Goal: Task Accomplishment & Management: Use online tool/utility

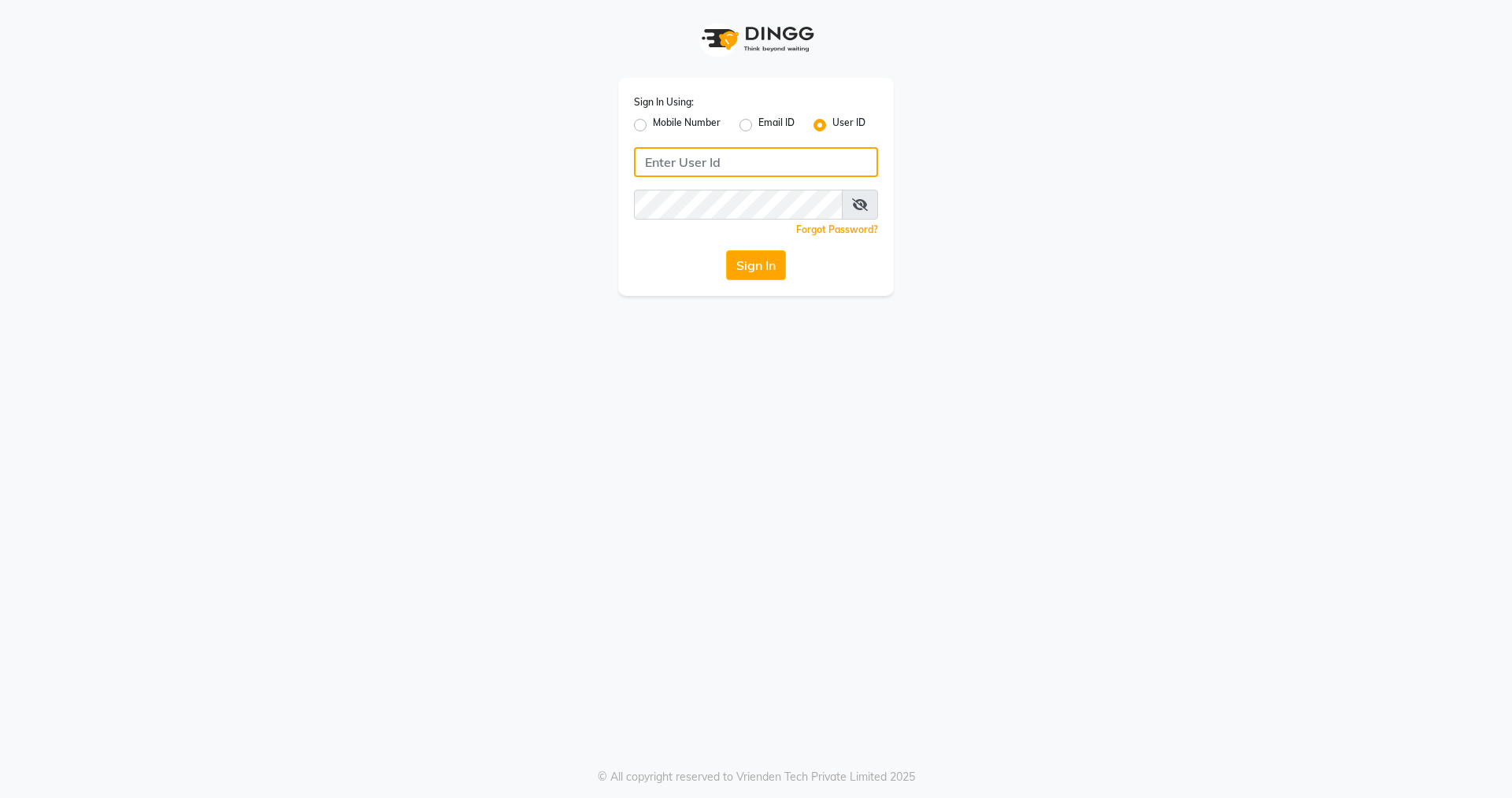
type input "nirrvana"
drag, startPoint x: 0, startPoint y: 0, endPoint x: 768, endPoint y: 259, distance: 810.5
click at [768, 259] on button "Sign In" at bounding box center [756, 265] width 59 height 30
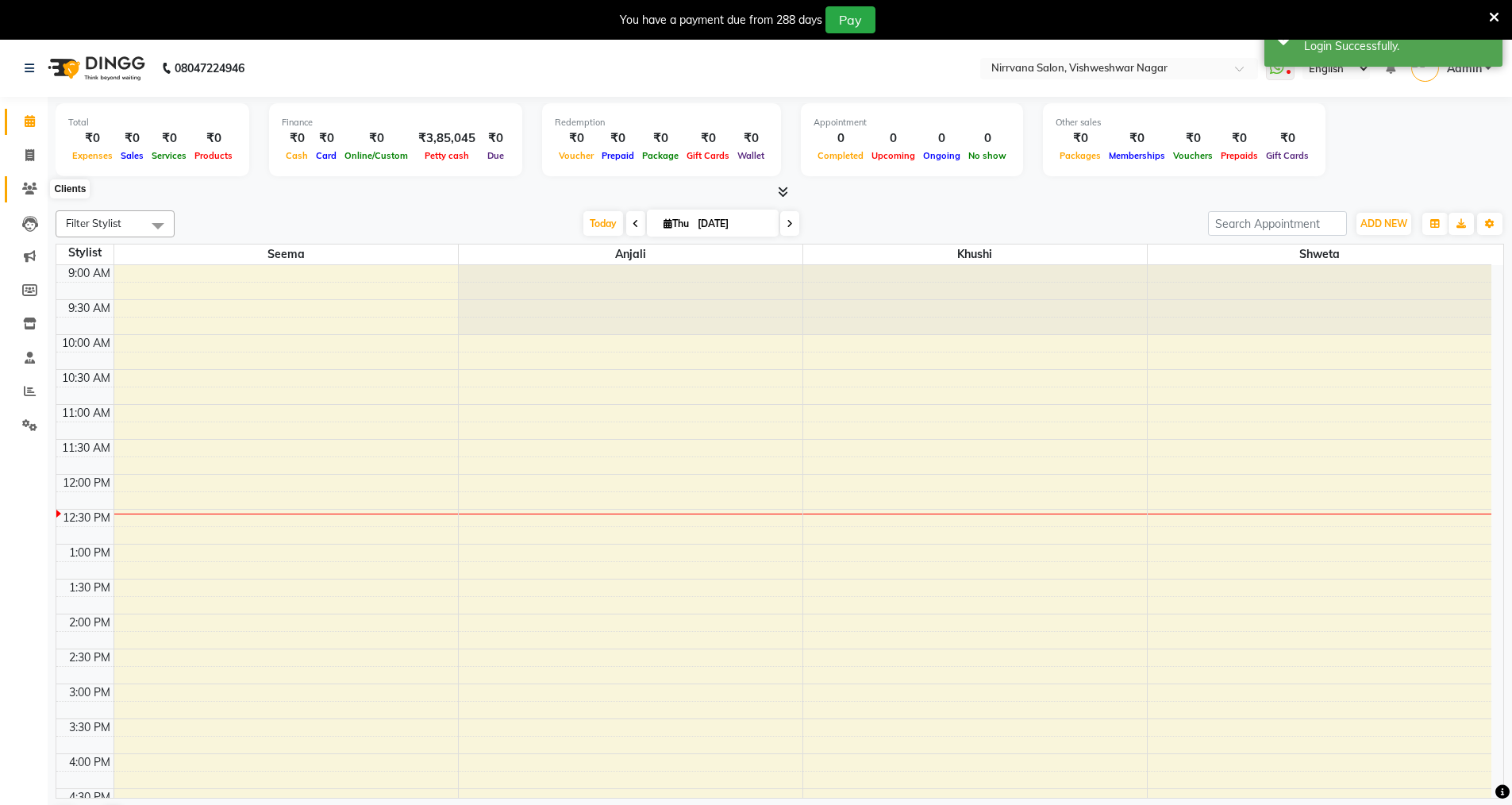
click at [30, 186] on icon at bounding box center [30, 188] width 15 height 12
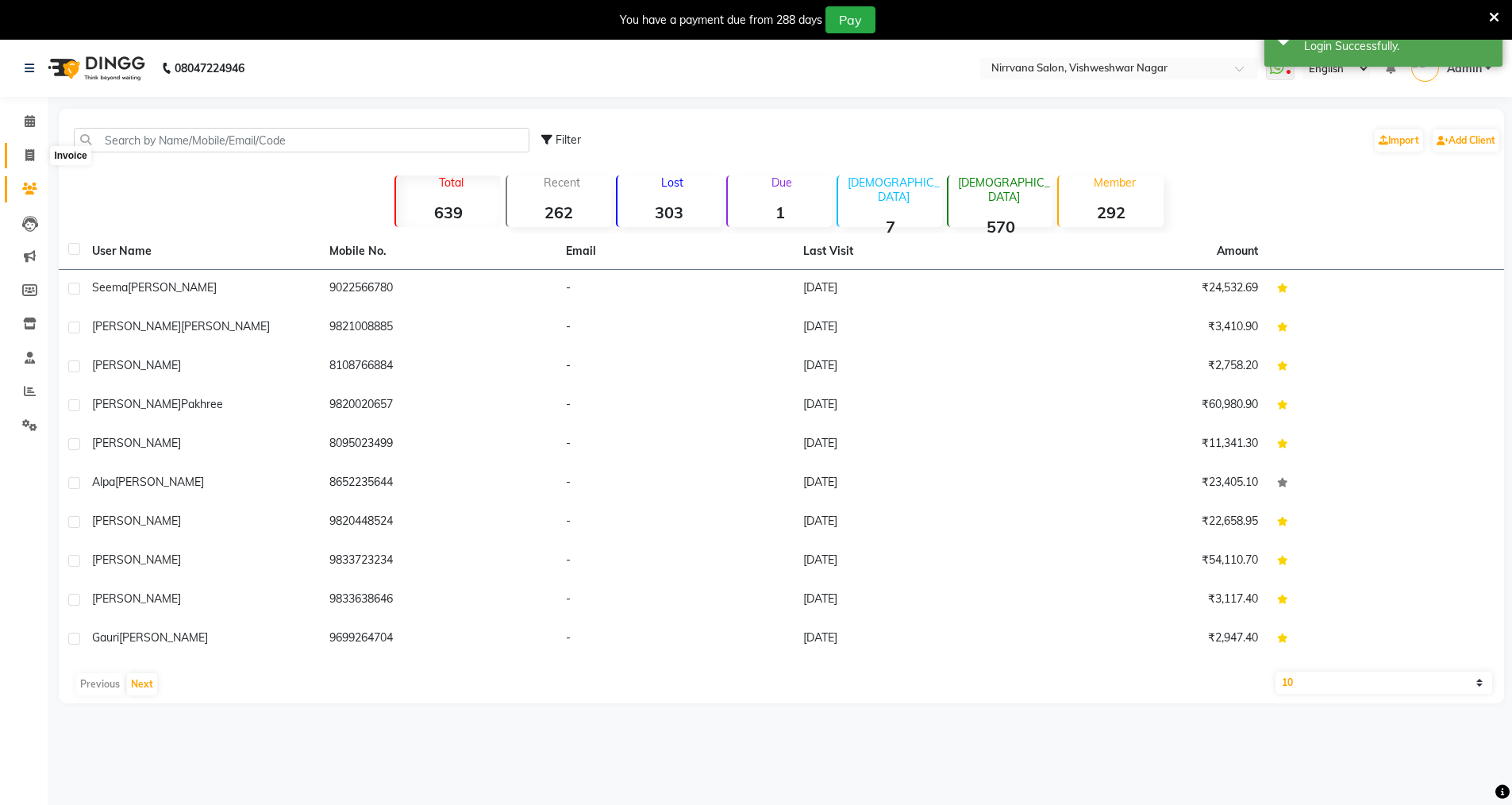
click at [30, 155] on icon at bounding box center [29, 155] width 8 height 12
select select "7167"
select select "service"
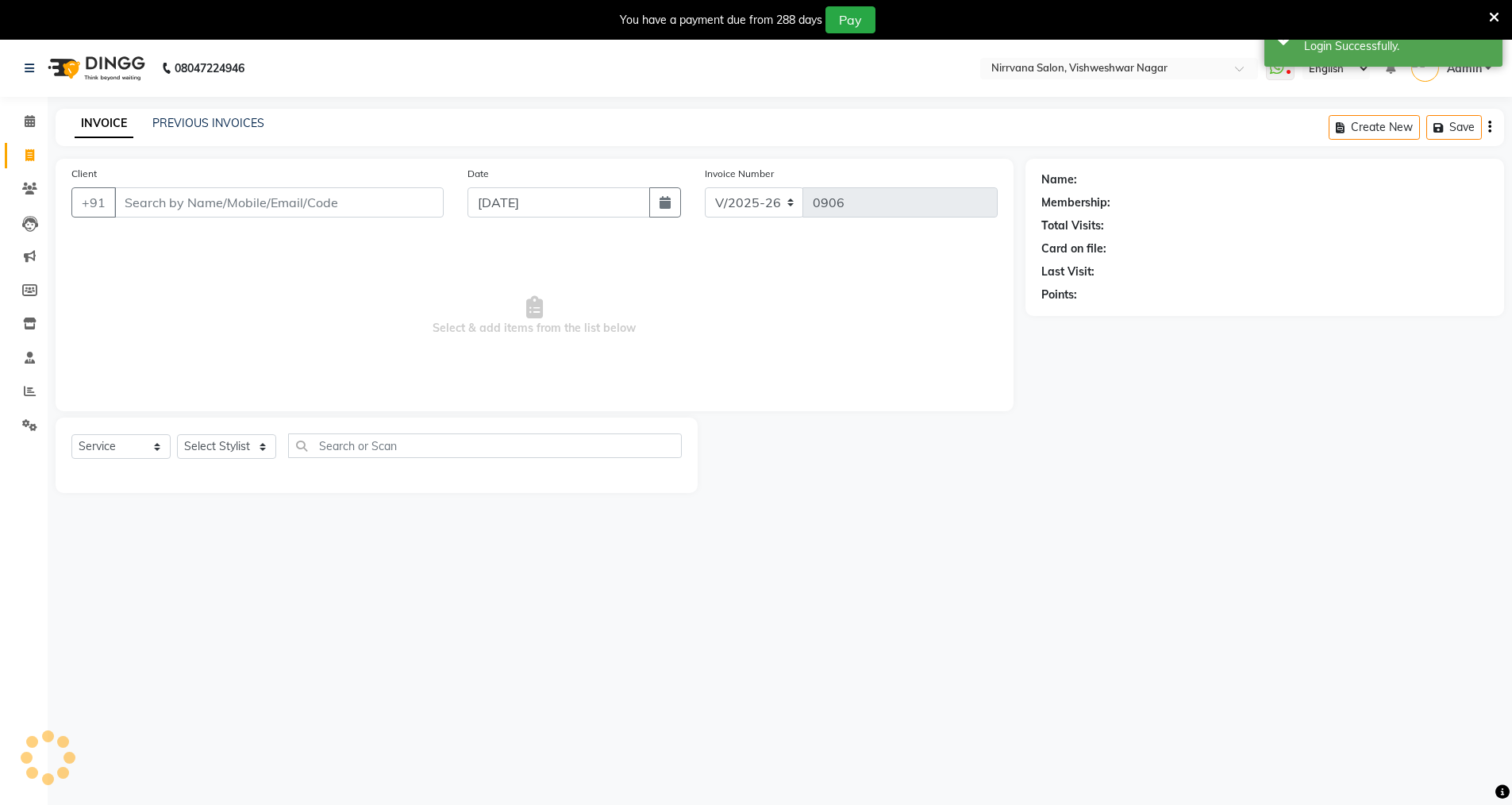
scroll to position [39, 0]
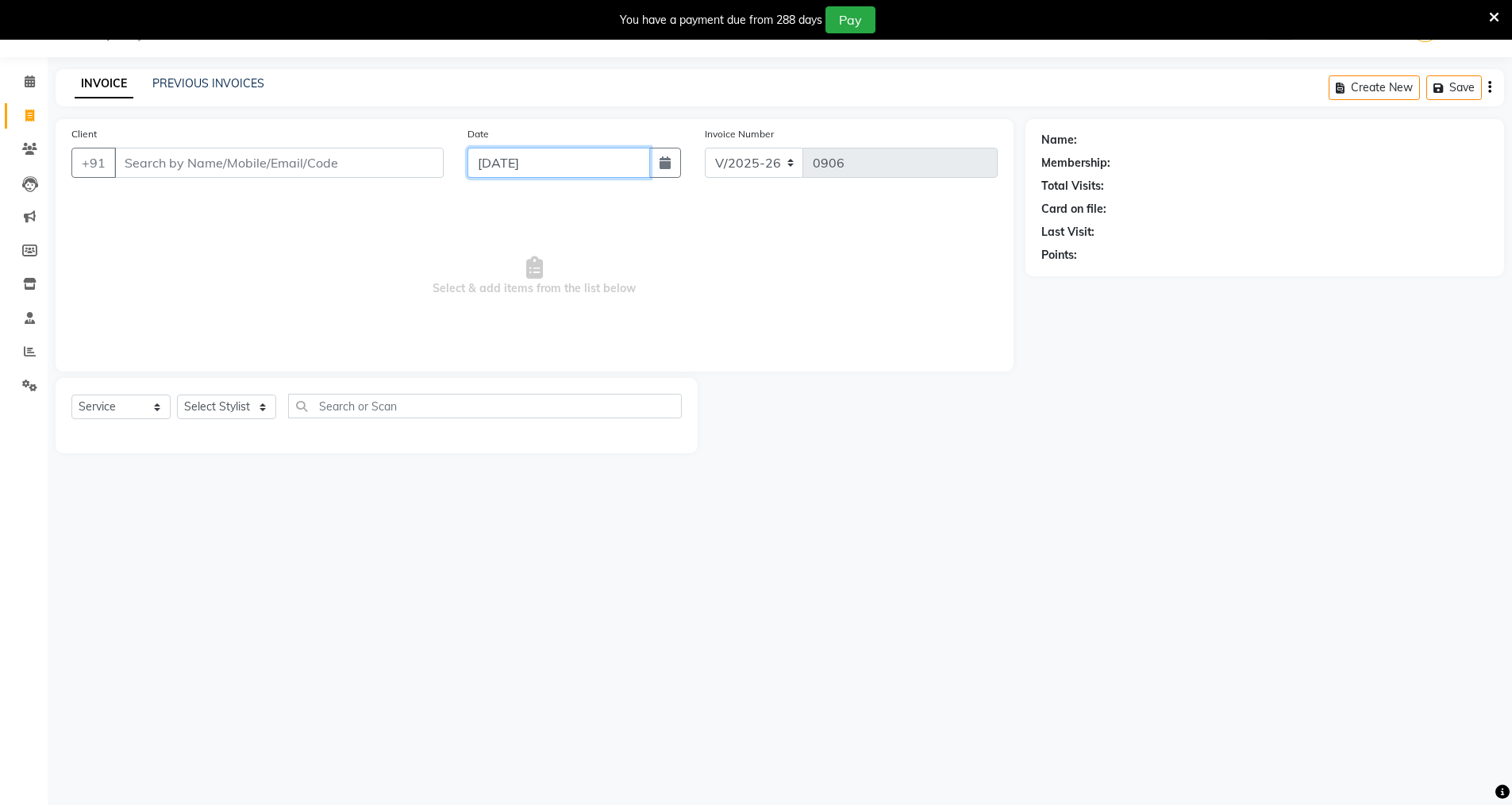
click at [495, 167] on input "[DATE]" at bounding box center [559, 163] width 182 height 30
select select "9"
select select "2025"
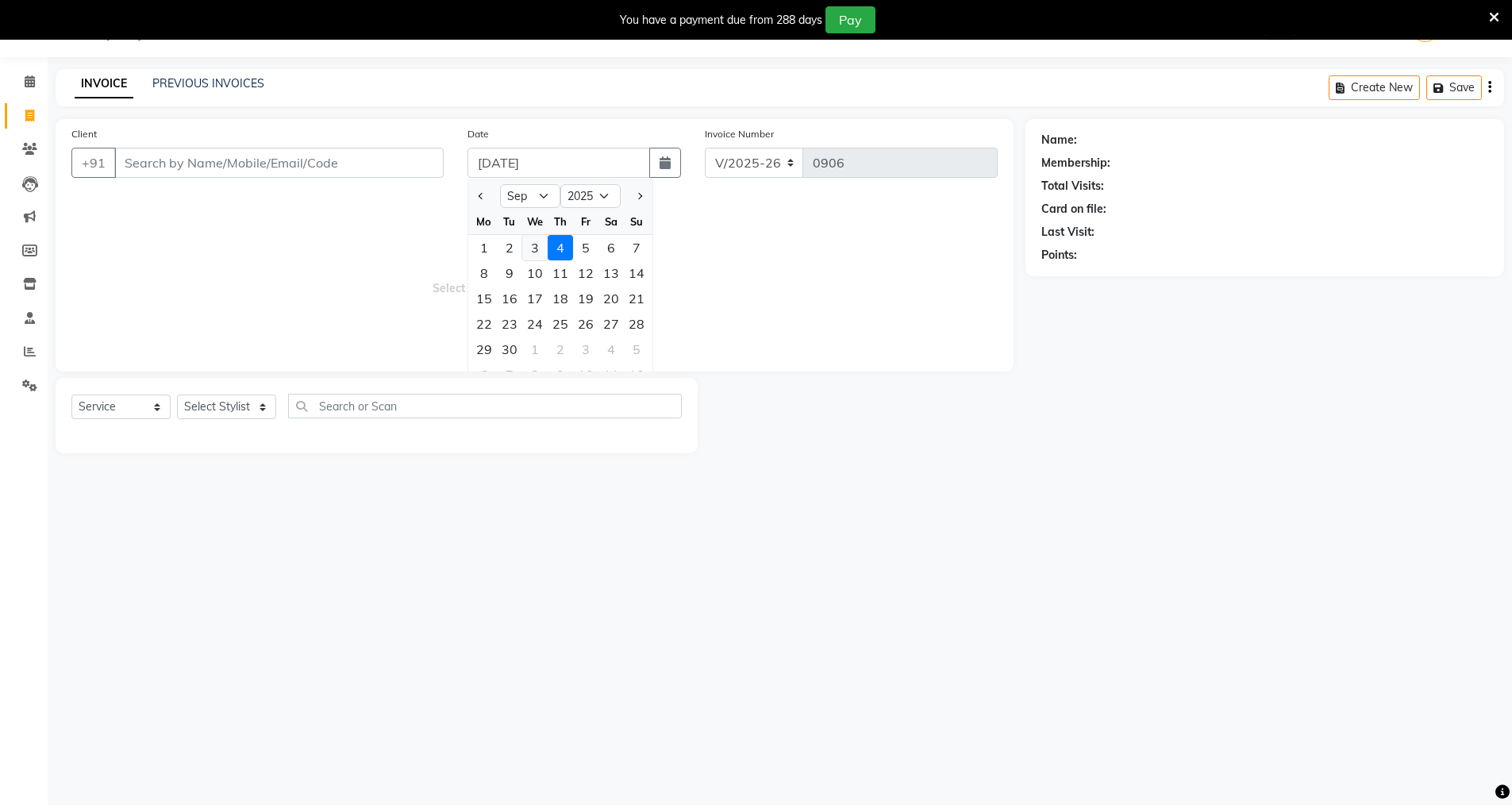
click at [536, 248] on div "3" at bounding box center [534, 247] width 25 height 25
type input "[DATE]"
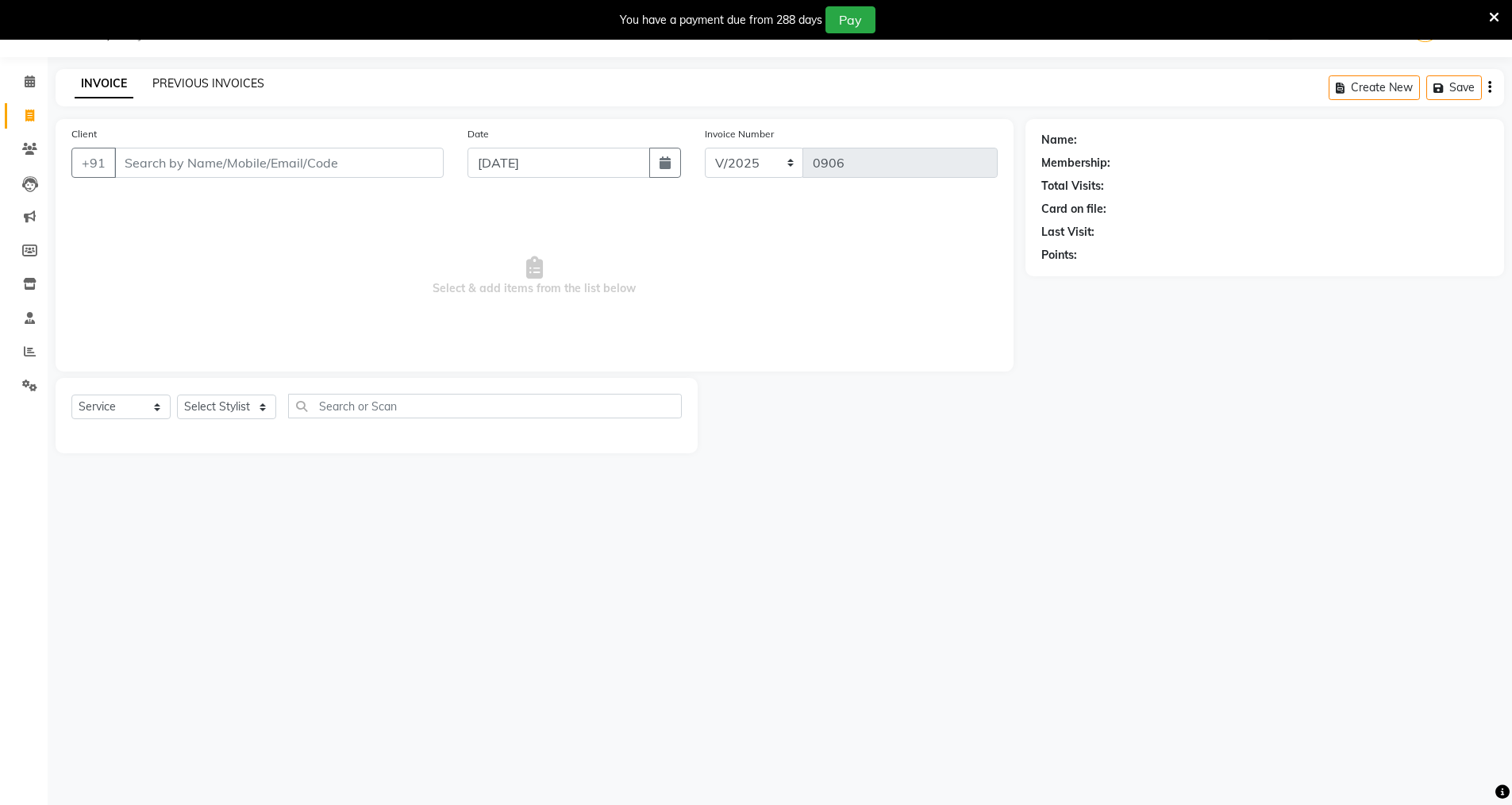
click at [232, 78] on link "PREVIOUS INVOICES" at bounding box center [209, 82] width 112 height 14
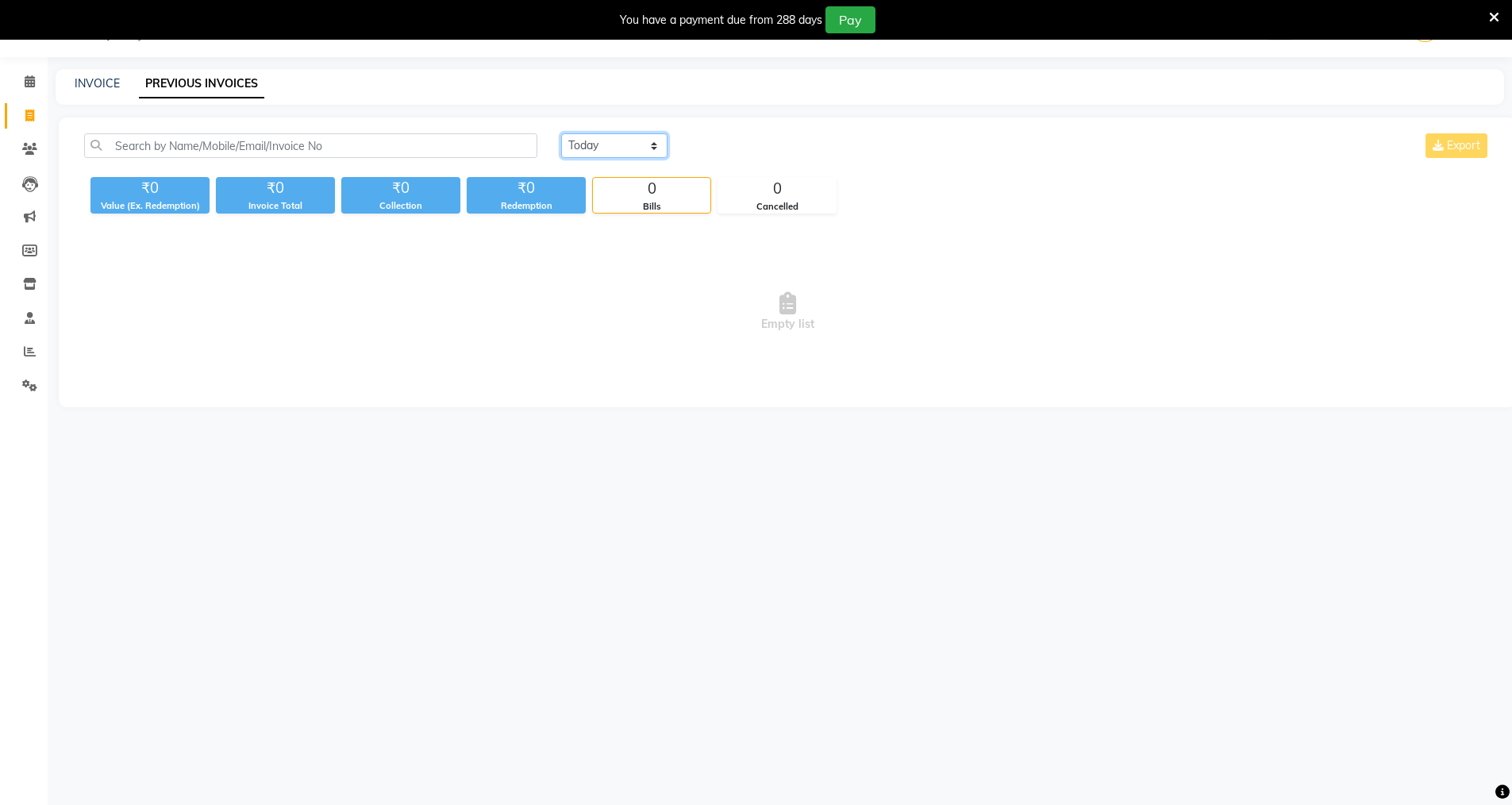
click at [653, 145] on select "[DATE] [DATE] Custom Range" at bounding box center [615, 146] width 107 height 24
select select "[DATE]"
click at [561, 134] on select "[DATE] [DATE] Custom Range" at bounding box center [615, 146] width 107 height 24
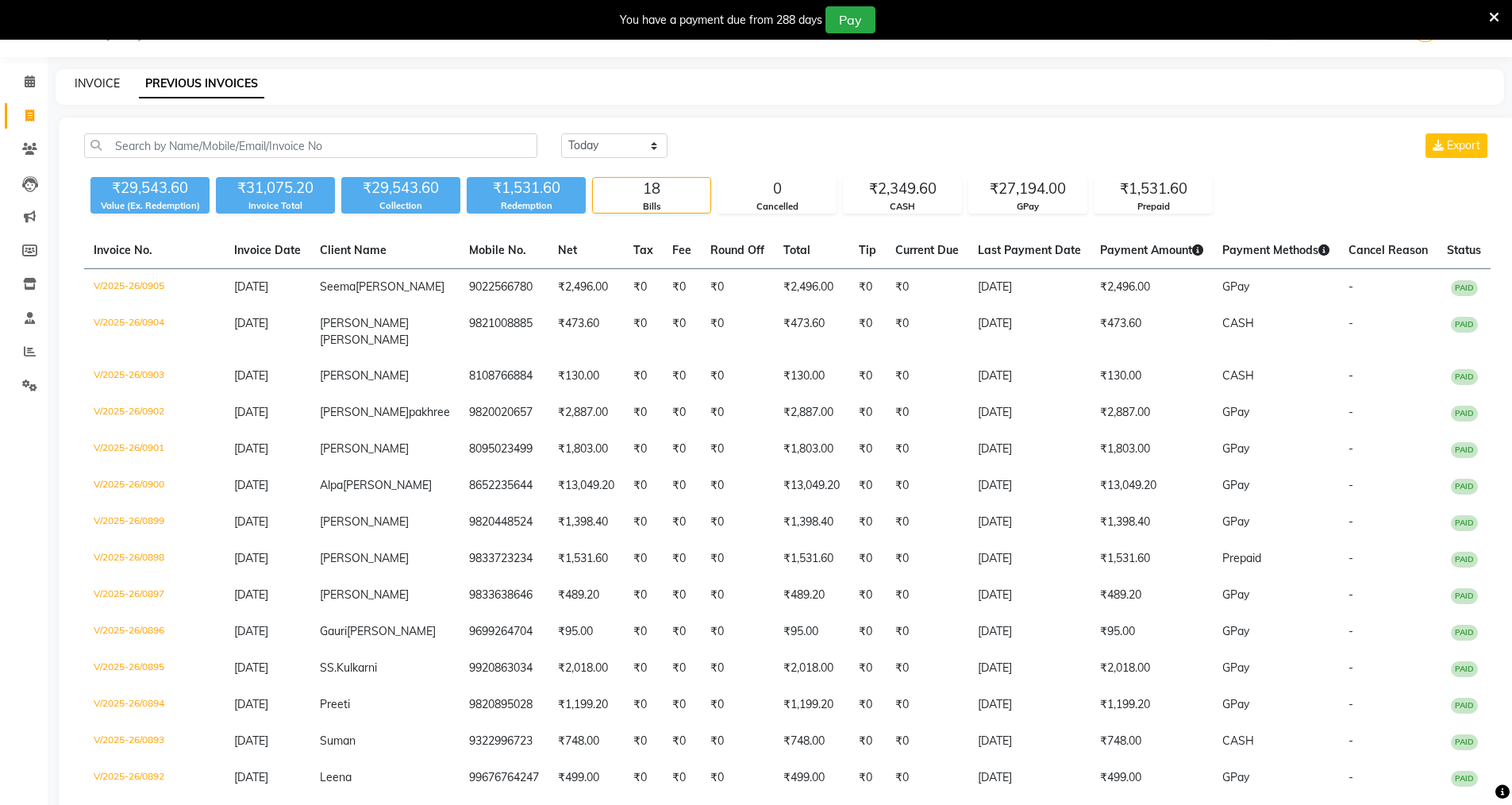
click at [105, 79] on link "INVOICE" at bounding box center [97, 82] width 45 height 14
select select "7167"
select select "service"
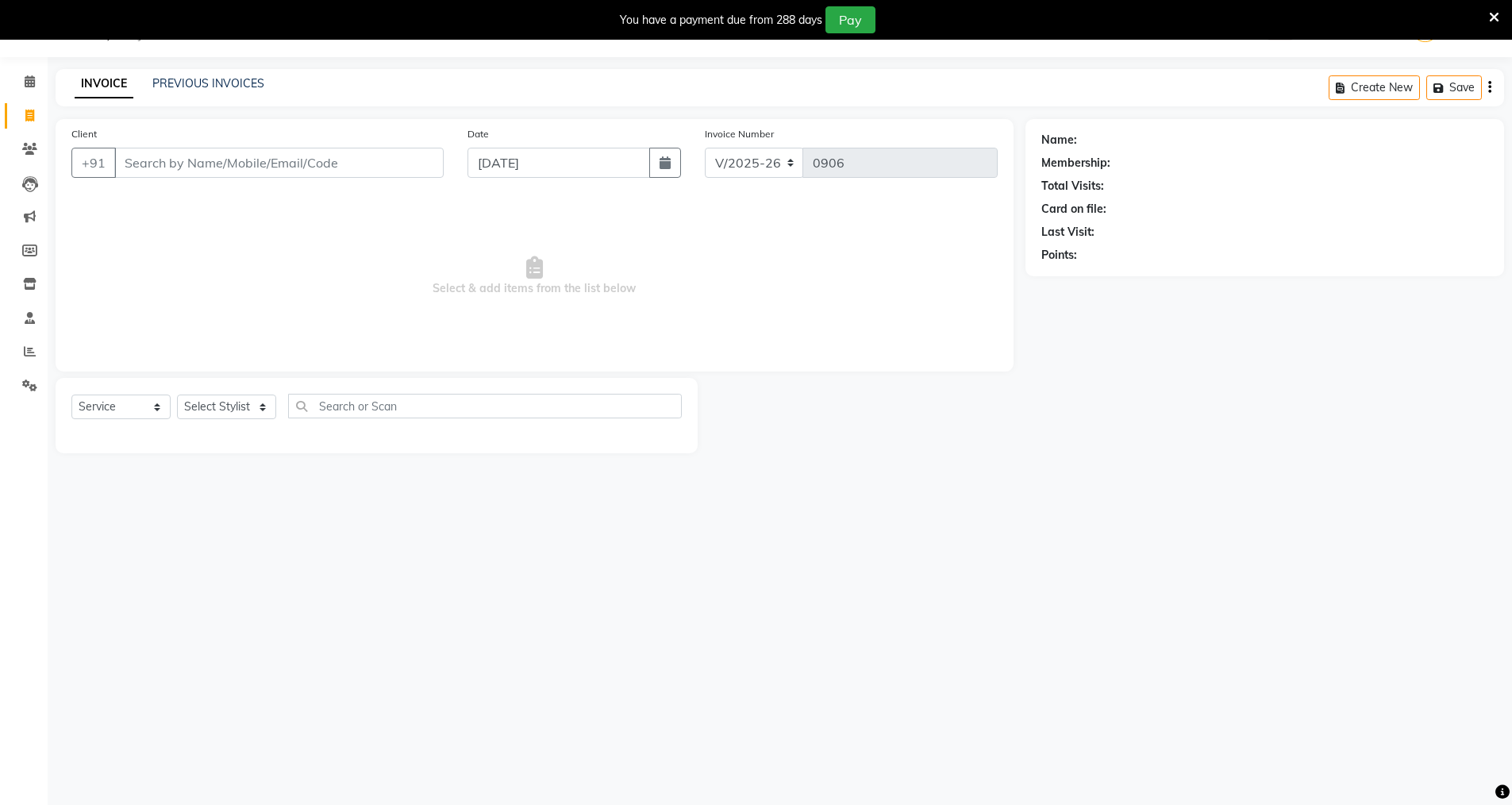
click at [1490, 13] on icon at bounding box center [1494, 17] width 10 height 14
